Goal: Task Accomplishment & Management: Manage account settings

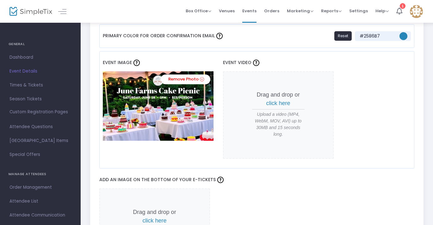
scroll to position [519, 0]
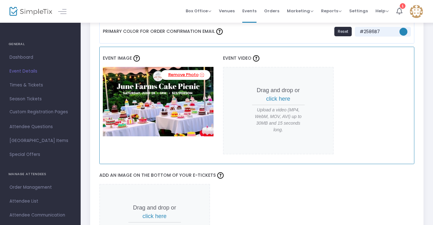
click at [189, 76] on link "Remove Photo" at bounding box center [186, 75] width 50 height 10
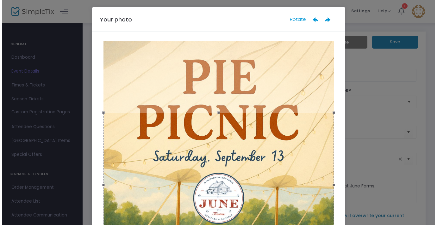
scroll to position [0, 0]
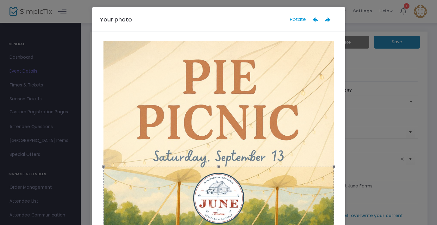
drag, startPoint x: 250, startPoint y: 138, endPoint x: 254, endPoint y: 192, distance: 54.2
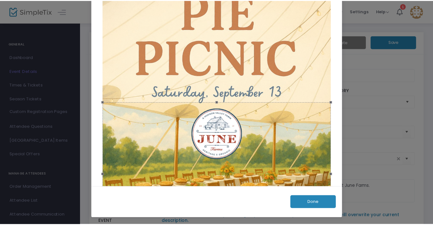
scroll to position [64, 0]
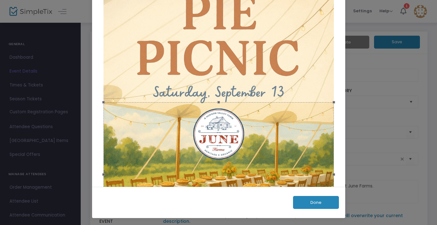
click at [316, 198] on button "Done" at bounding box center [316, 202] width 46 height 13
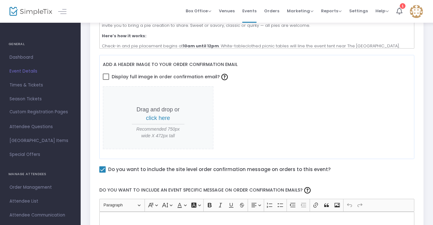
scroll to position [259, 0]
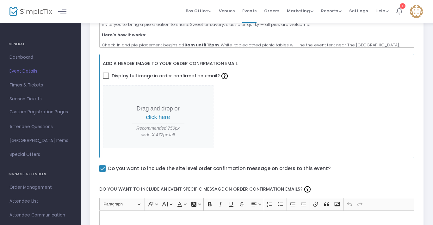
click at [139, 76] on span "Display full image in order confirmation email?" at bounding box center [171, 76] width 118 height 11
click at [106, 79] on input "Display full image in order confirmation email?" at bounding box center [106, 79] width 0 height 0
checkbox input "false"
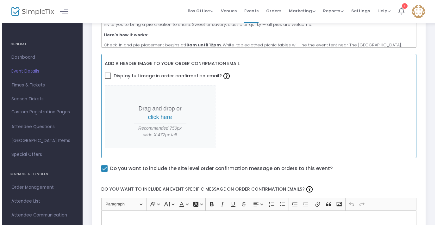
scroll to position [0, 0]
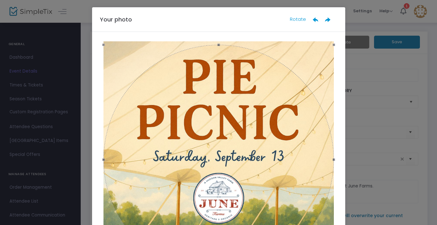
drag, startPoint x: 213, startPoint y: 114, endPoint x: 212, endPoint y: 89, distance: 25.3
click at [212, 89] on div at bounding box center [218, 160] width 230 height 230
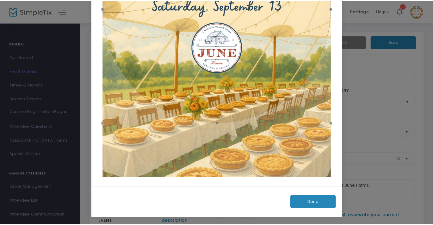
scroll to position [64, 0]
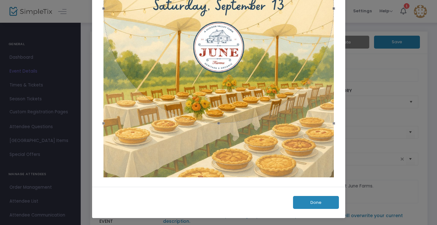
click at [310, 202] on button "Done" at bounding box center [316, 202] width 46 height 13
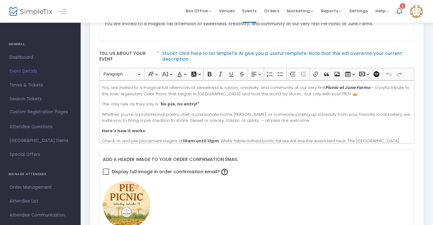
scroll to position [224, 0]
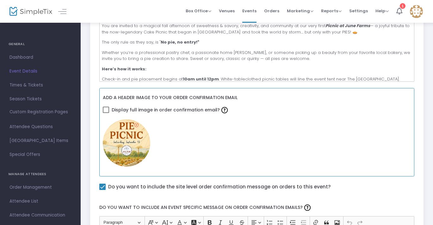
click at [125, 131] on img at bounding box center [126, 143] width 47 height 47
click at [136, 125] on icon at bounding box center [136, 125] width 4 height 6
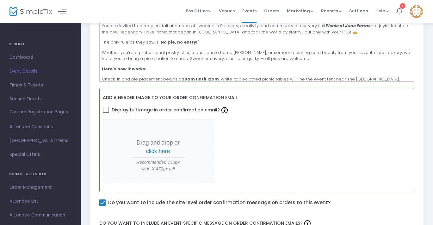
click at [159, 149] on span "click here" at bounding box center [158, 151] width 24 height 6
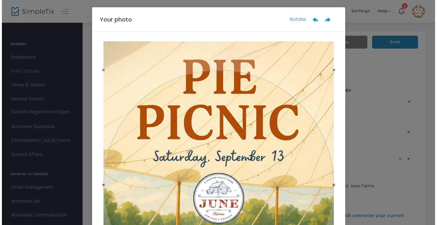
scroll to position [0, 0]
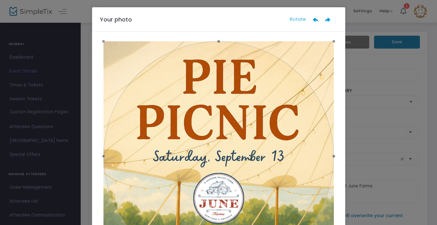
drag, startPoint x: 220, startPoint y: 97, endPoint x: 219, endPoint y: 62, distance: 35.1
click at [219, 62] on div at bounding box center [218, 156] width 230 height 230
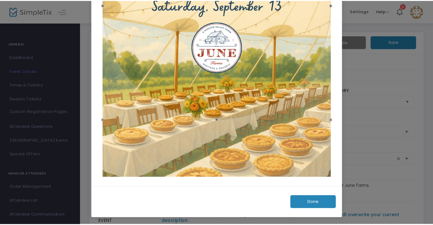
scroll to position [64, 0]
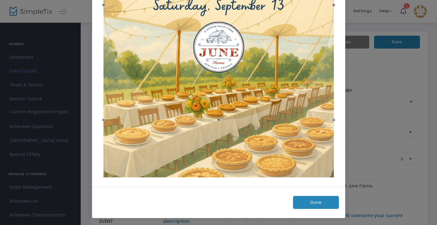
click at [315, 205] on button "Done" at bounding box center [316, 202] width 46 height 13
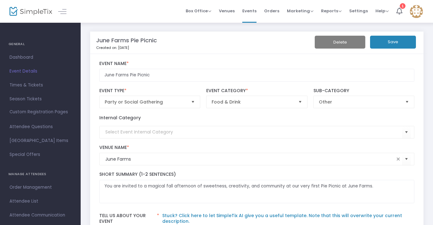
click at [400, 43] on button "Save" at bounding box center [393, 42] width 46 height 13
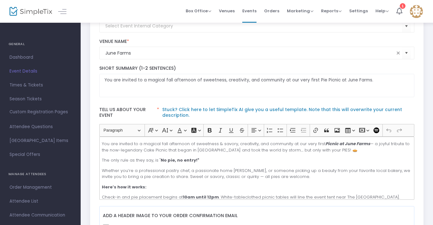
scroll to position [112, 0]
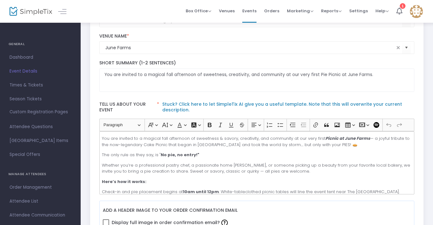
click at [209, 155] on p "The only rule as they say, is " No pie, no entry!"" at bounding box center [257, 155] width 310 height 6
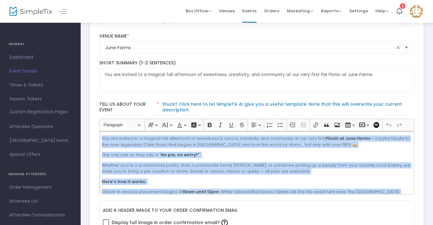
copy div "Lor ips dolorsi am c adipisc elit seddoeius te incididun & utlabo, etdolorema, …"
